Goal: Information Seeking & Learning: Learn about a topic

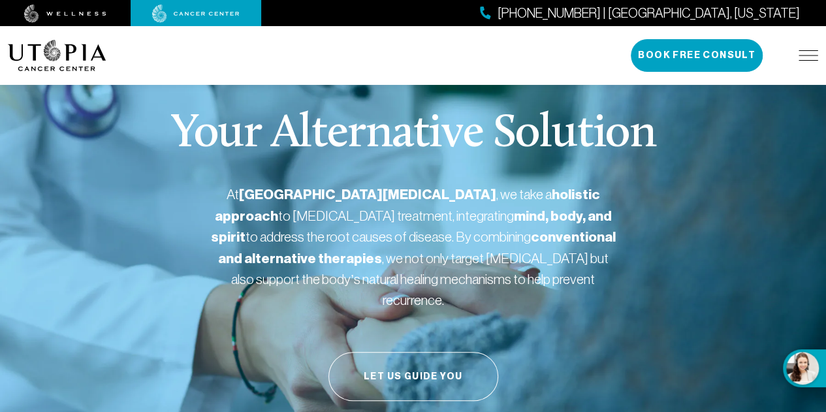
click at [805, 52] on img at bounding box center [809, 55] width 20 height 10
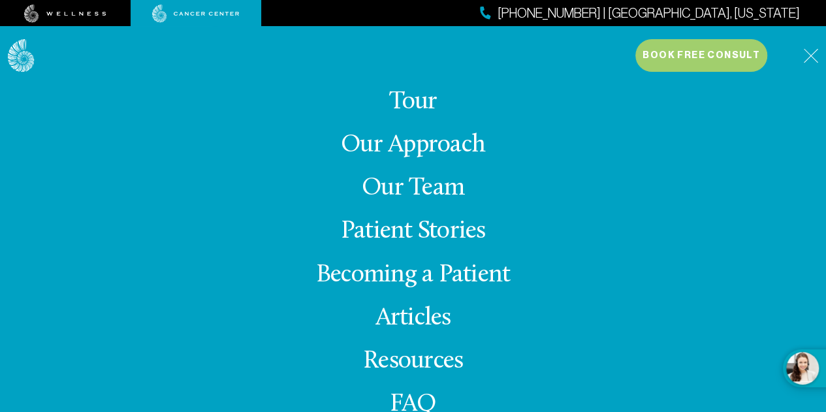
click at [434, 150] on link "Our Approach" at bounding box center [413, 145] width 144 height 25
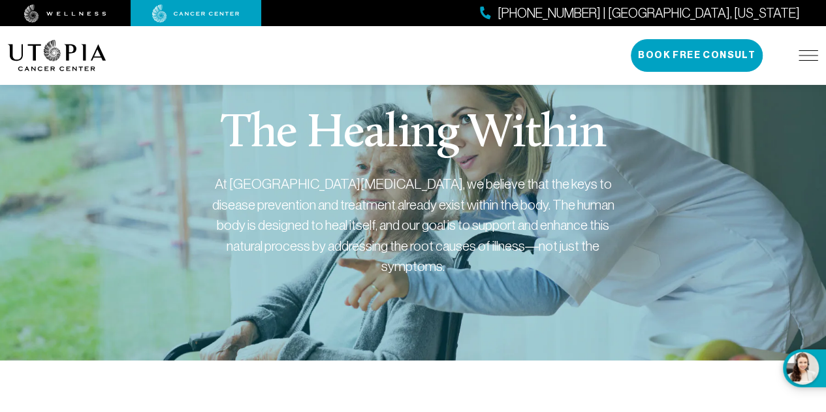
click at [749, 272] on div "The Healing Within At [GEOGRAPHIC_DATA][MEDICAL_DATA], we believe that the keys…" at bounding box center [413, 210] width 811 height 302
click at [806, 54] on img at bounding box center [809, 55] width 20 height 10
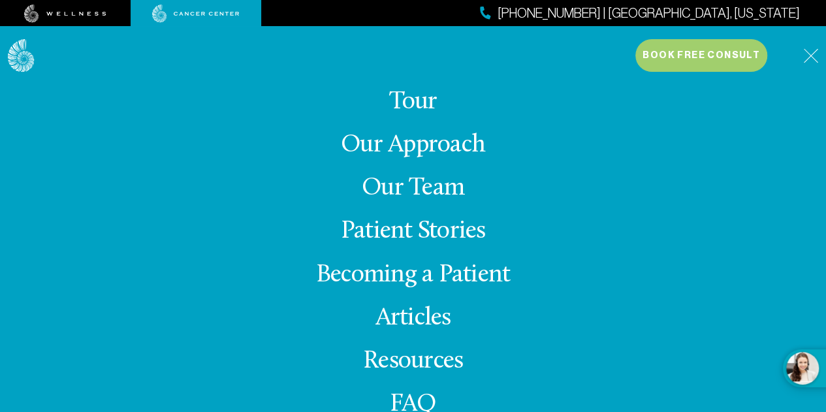
click at [417, 187] on link "Our Team" at bounding box center [413, 188] width 103 height 25
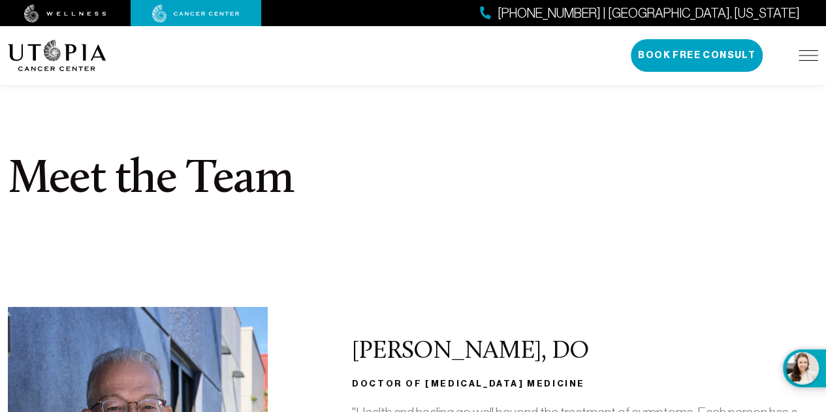
click at [35, 56] on img at bounding box center [57, 55] width 99 height 31
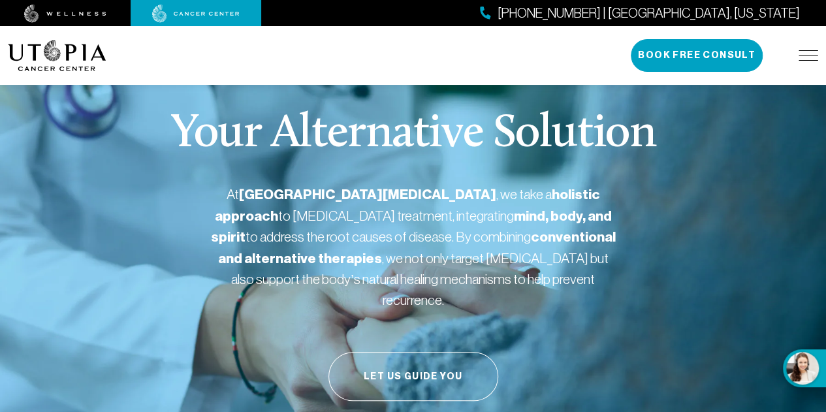
click at [199, 189] on div "Your Alternative Solution At [GEOGRAPHIC_DATA][MEDICAL_DATA] , we take a holist…" at bounding box center [413, 276] width 811 height 435
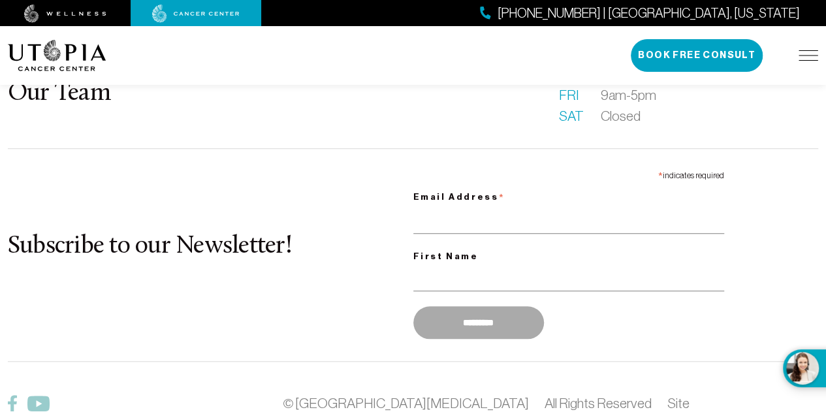
scroll to position [5283, 0]
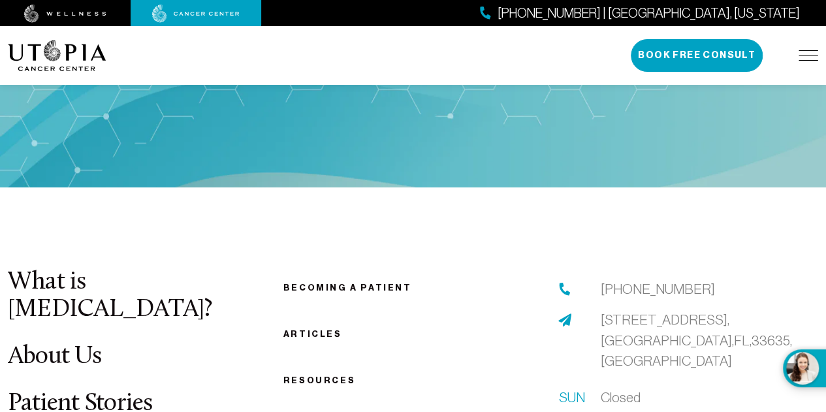
scroll to position [4957, 0]
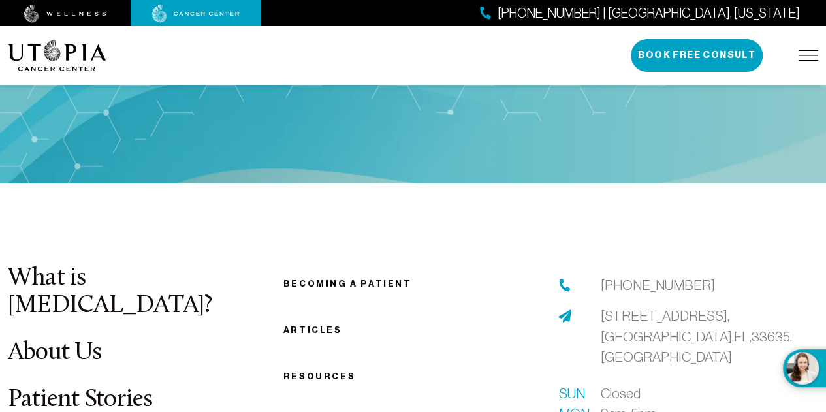
click at [308, 325] on link "Articles" at bounding box center [313, 330] width 59 height 10
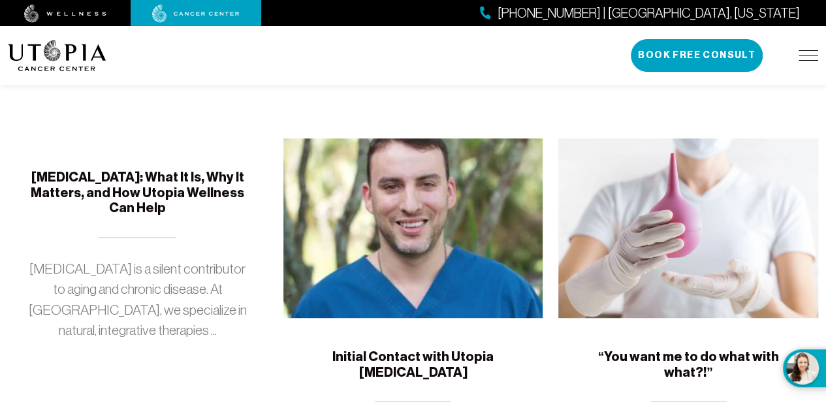
scroll to position [261, 0]
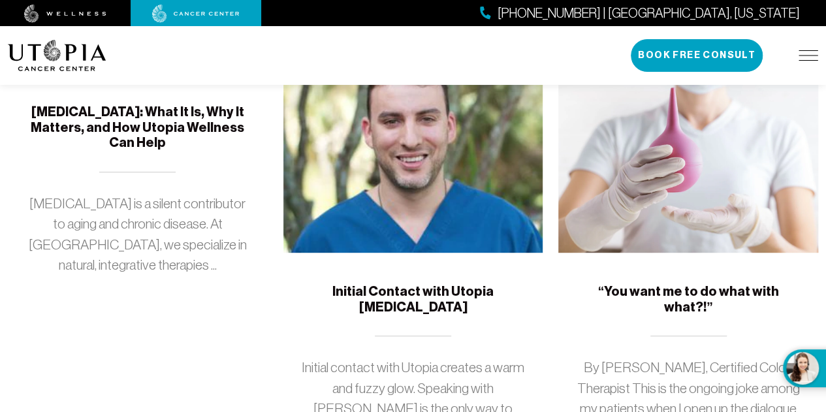
click at [354, 289] on h5 "Initial Contact with Utopia [MEDICAL_DATA]" at bounding box center [413, 299] width 229 height 31
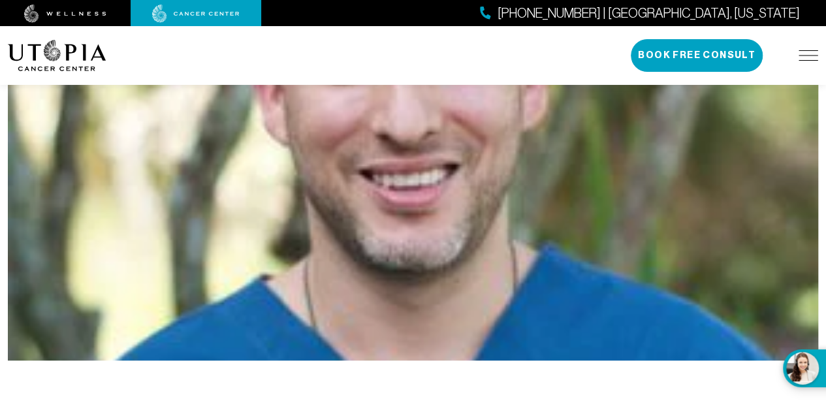
scroll to position [131, 0]
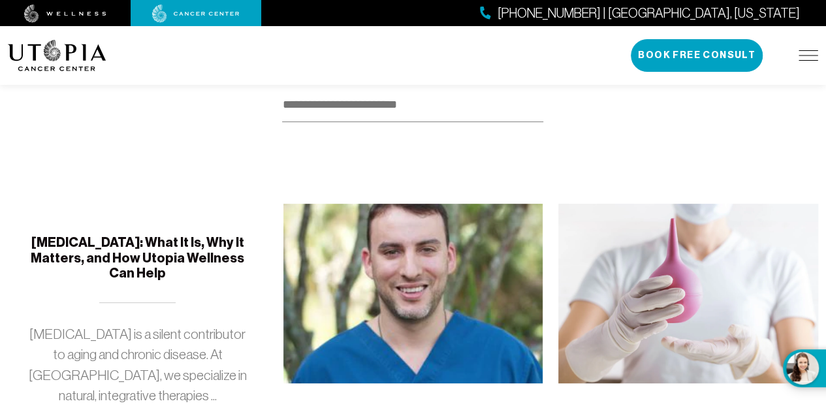
scroll to position [261, 0]
